Goal: Register for event/course

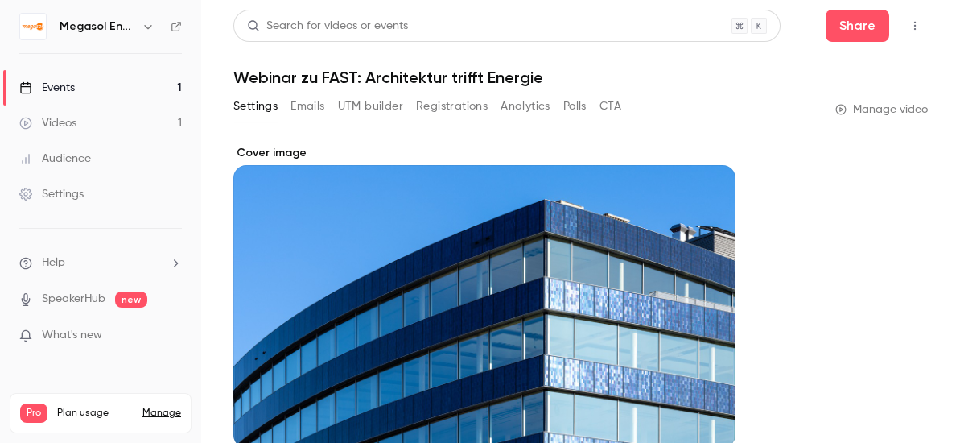
click at [101, 85] on link "Events 1" at bounding box center [100, 87] width 201 height 35
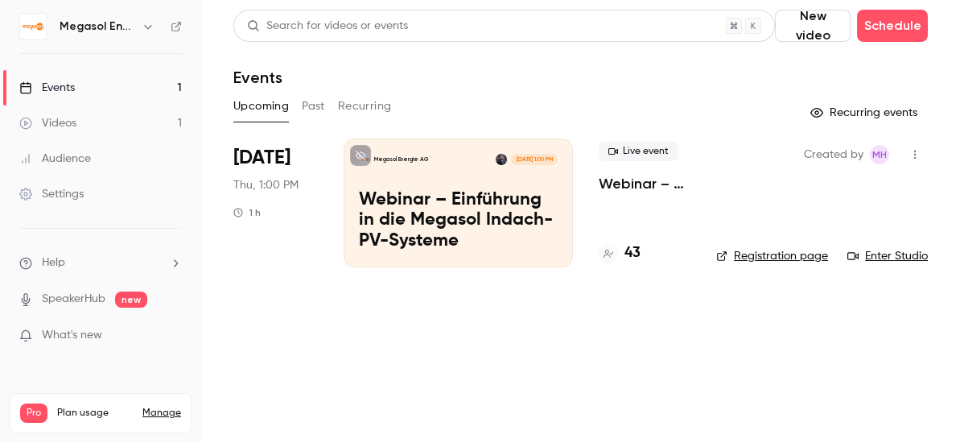
click at [477, 227] on p "Webinar – Einführung in die Megasol Indach-PV-Systeme" at bounding box center [458, 221] width 199 height 62
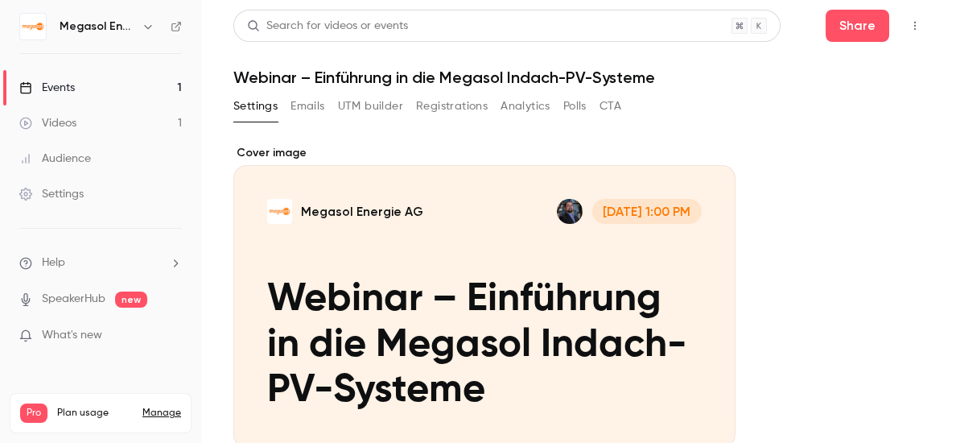
click at [909, 28] on icon "button" at bounding box center [915, 25] width 13 height 11
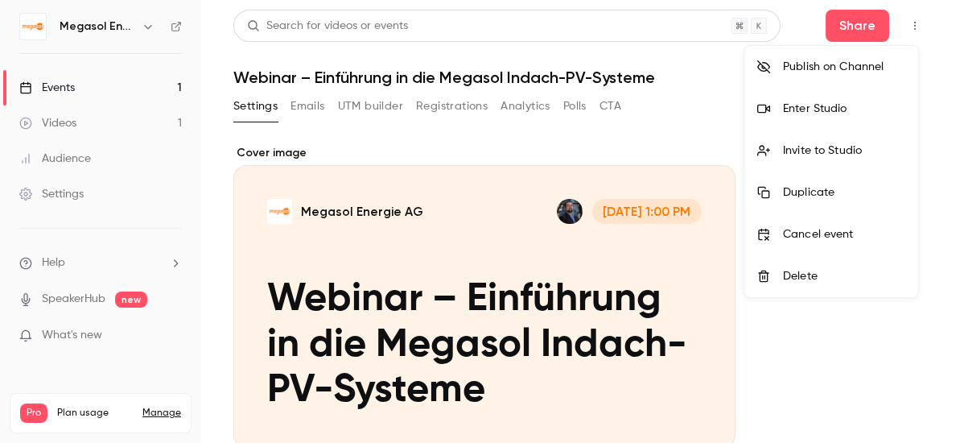
click at [810, 122] on li "Enter Studio" at bounding box center [832, 109] width 174 height 42
